Goal: Information Seeking & Learning: Check status

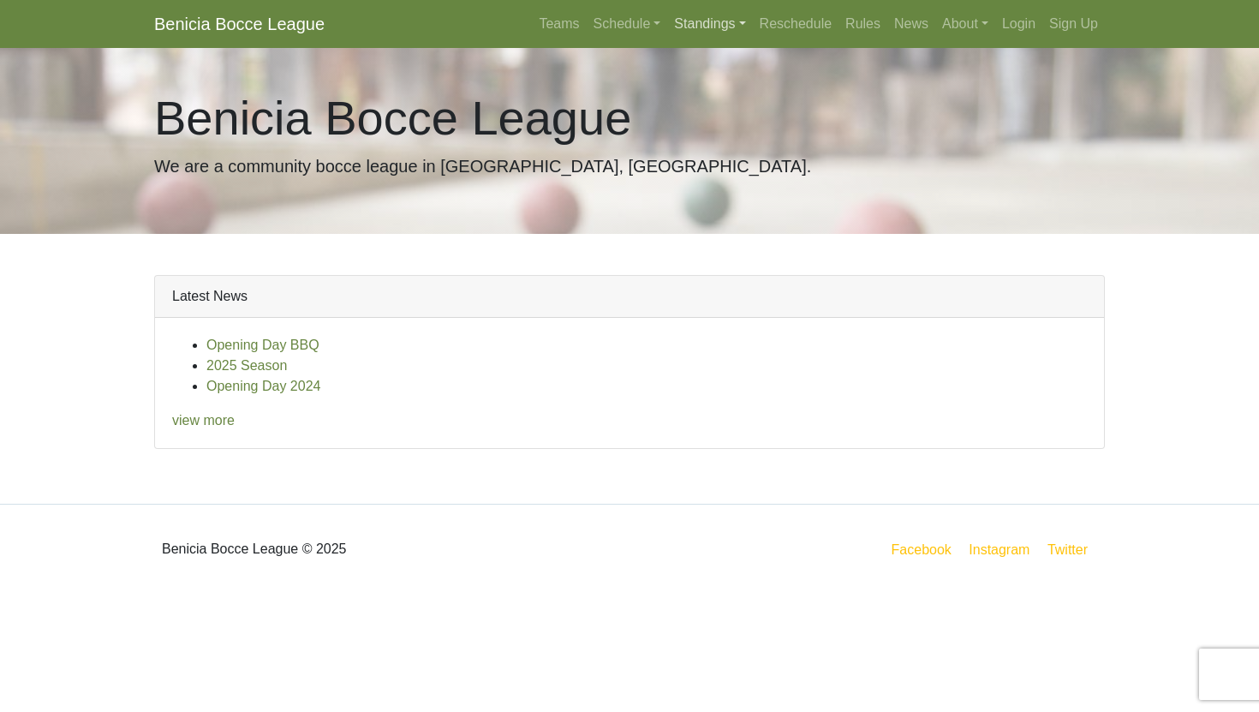
click at [686, 28] on link "Standings" at bounding box center [709, 24] width 85 height 34
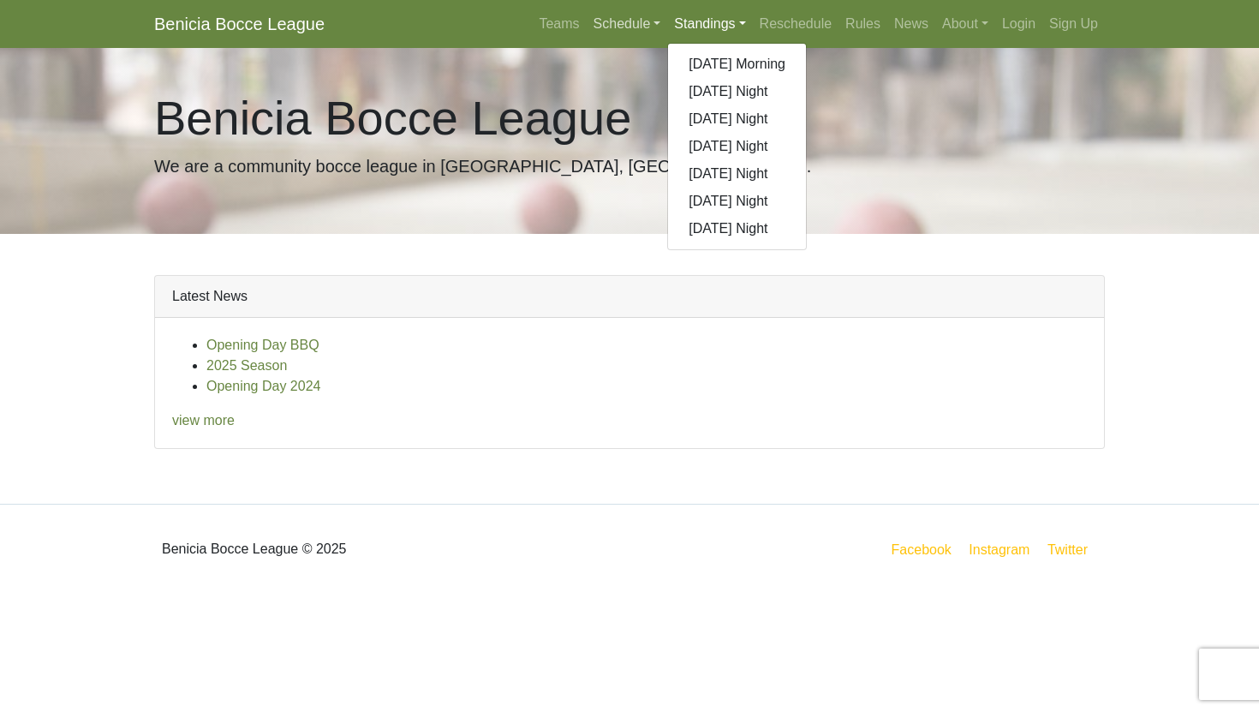
click at [631, 24] on link "Schedule" at bounding box center [627, 24] width 81 height 34
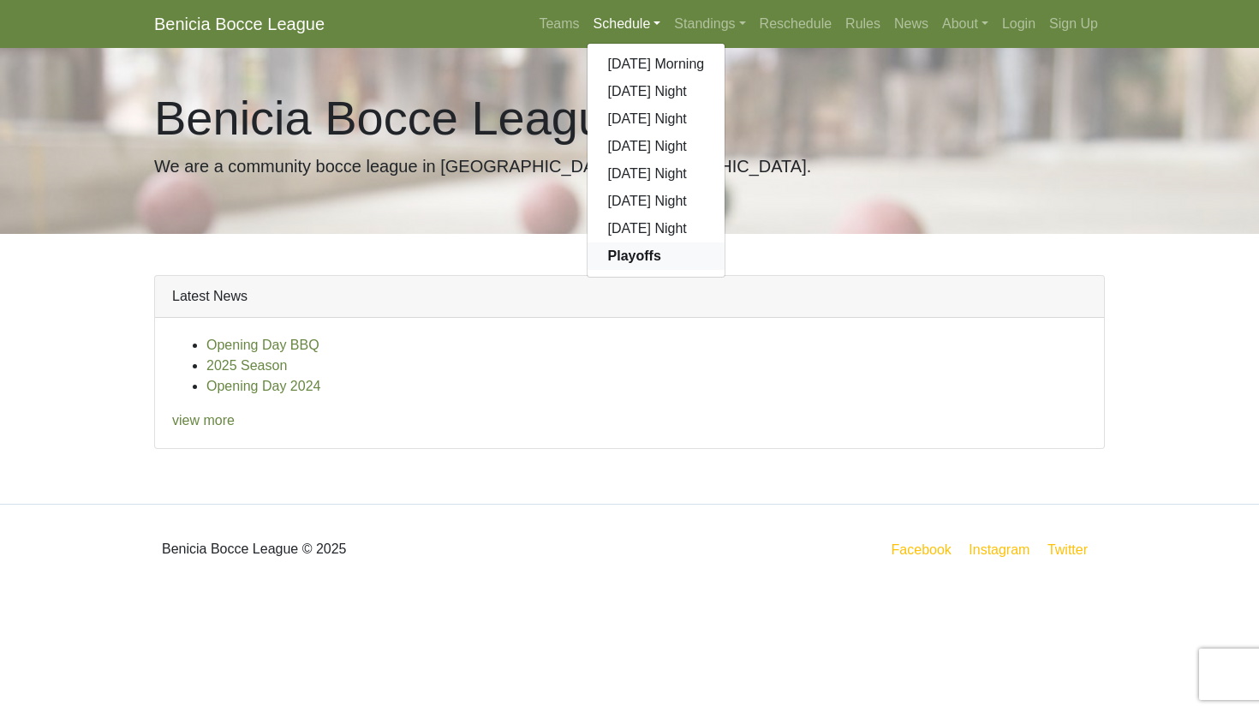
click at [642, 263] on strong "Playoffs" at bounding box center [634, 255] width 53 height 15
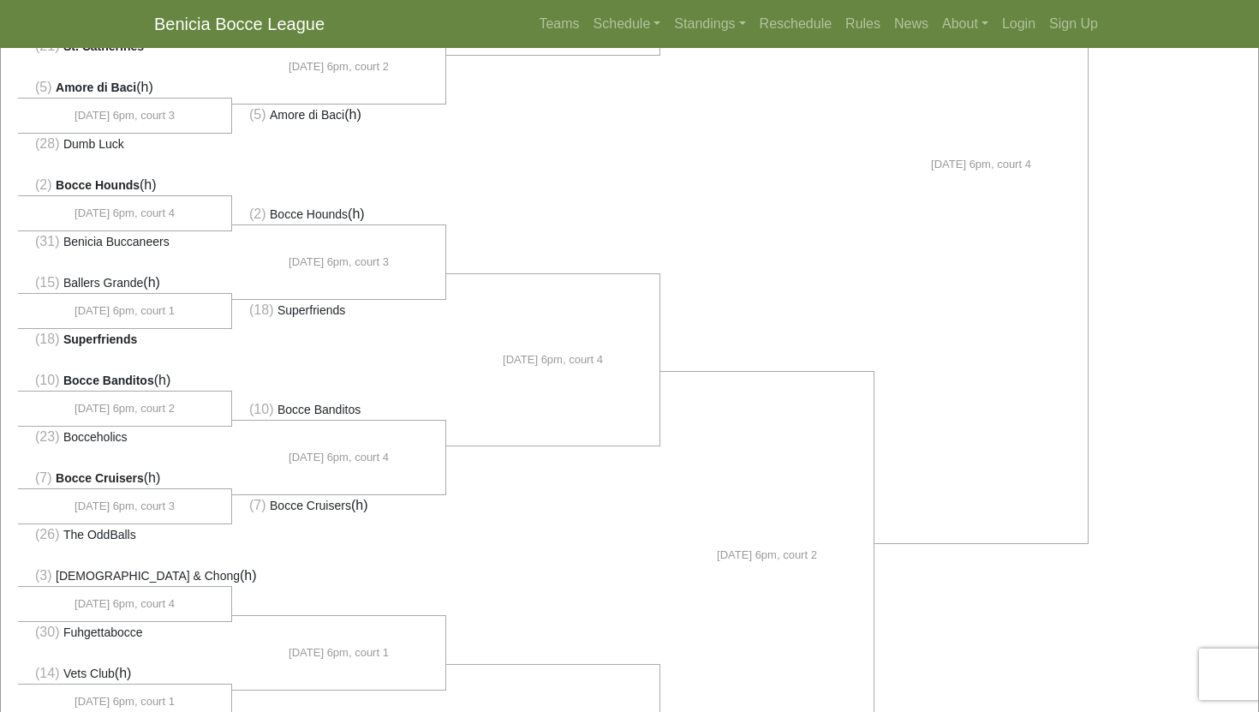
scroll to position [796, 0]
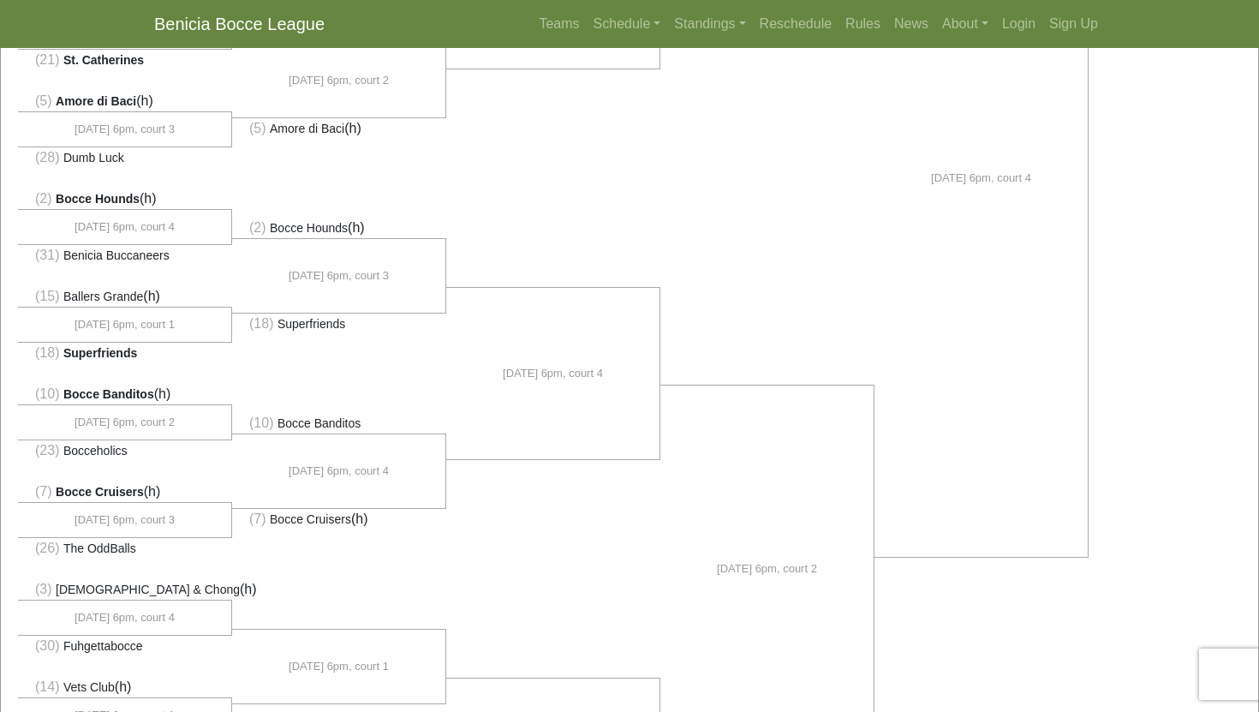
click at [164, 360] on li "(18) Superfriends" at bounding box center [125, 352] width 214 height 21
click at [194, 361] on li "(18) Superfriends" at bounding box center [125, 352] width 214 height 21
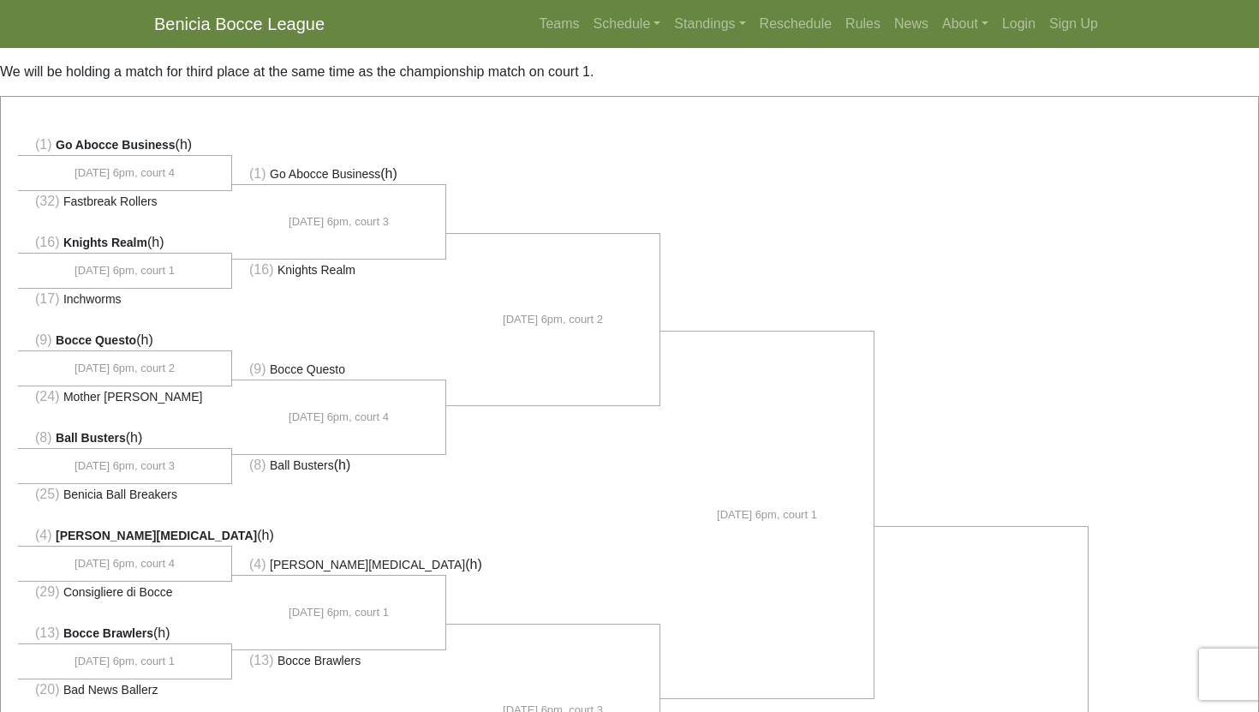
scroll to position [69, 0]
drag, startPoint x: 85, startPoint y: 431, endPoint x: 170, endPoint y: 488, distance: 103.1
click at [170, 488] on span "Benicia Ball Breakers" at bounding box center [120, 494] width 114 height 14
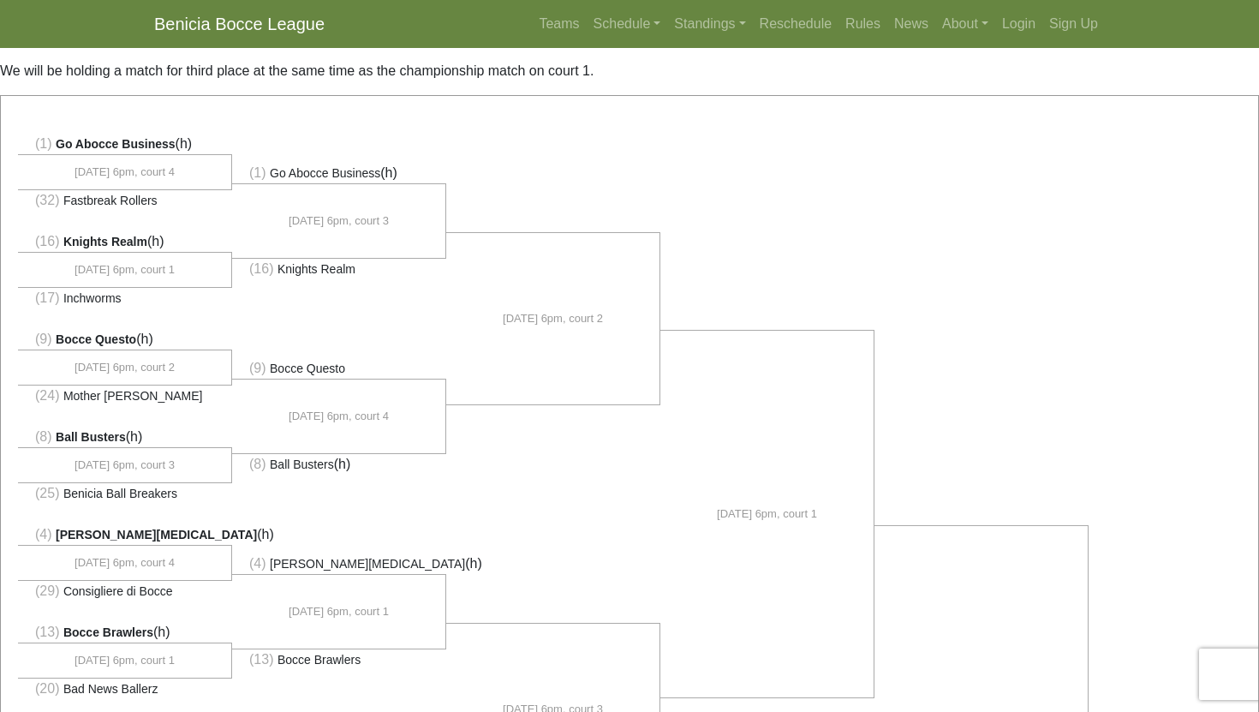
click at [170, 488] on span "Benicia Ball Breakers" at bounding box center [120, 494] width 114 height 14
click at [165, 432] on li "(8) Ball Busters (h)" at bounding box center [125, 437] width 214 height 21
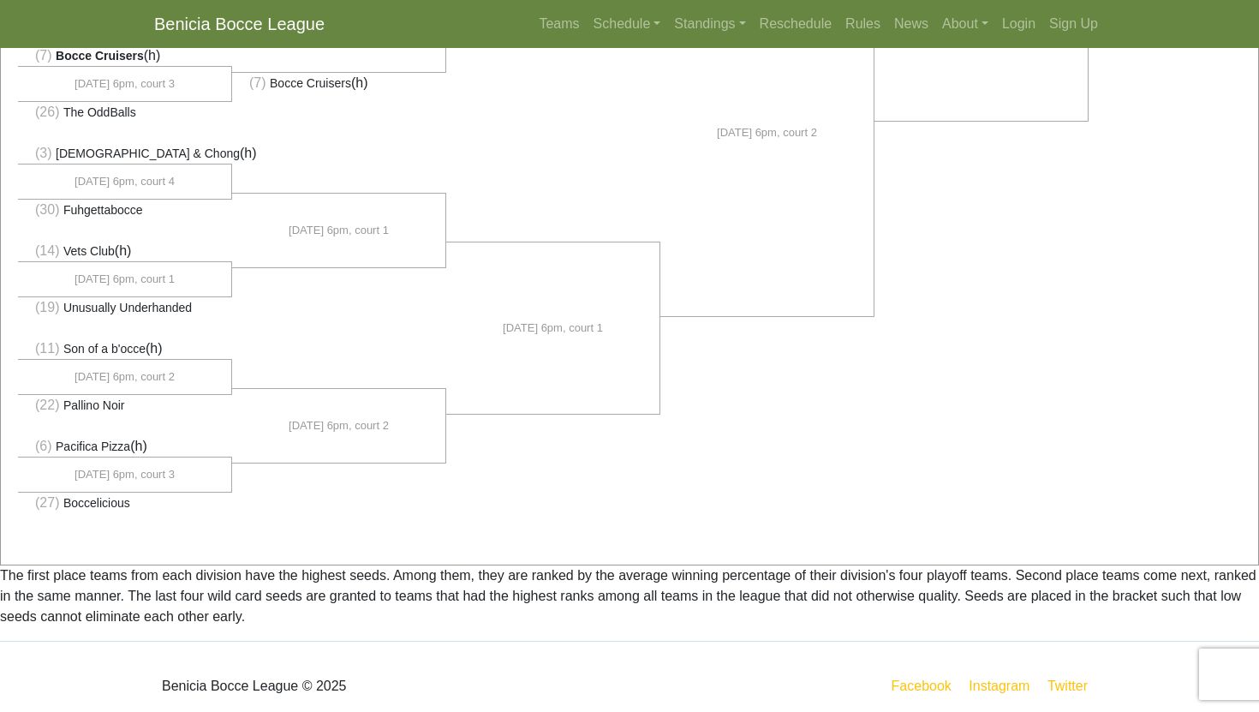
scroll to position [1251, 0]
